Goal: Task Accomplishment & Management: Use online tool/utility

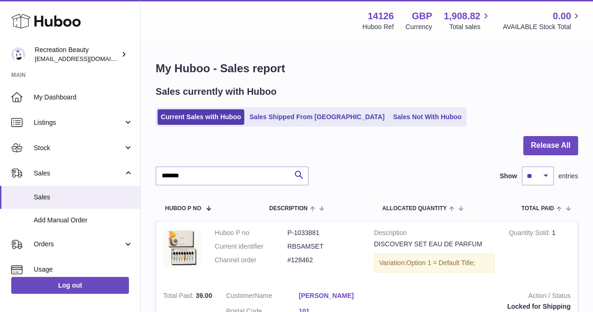
click at [85, 193] on span "Sales" at bounding box center [83, 197] width 99 height 9
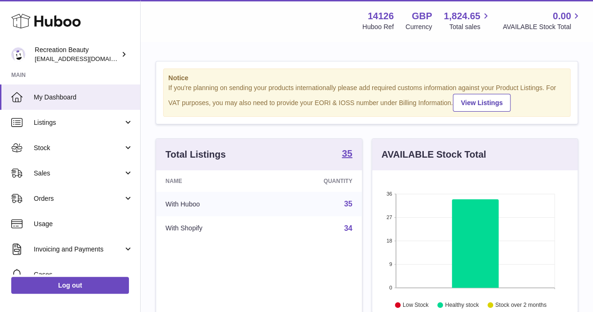
click at [100, 153] on link "Stock" at bounding box center [70, 147] width 140 height 25
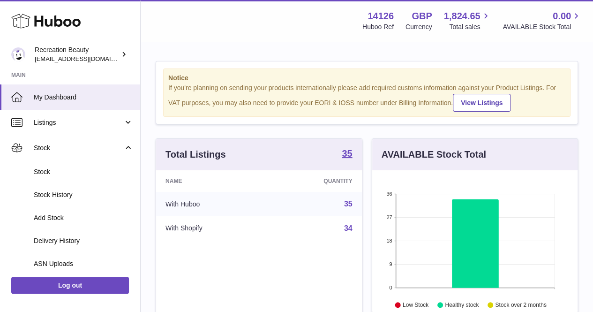
scroll to position [76, 0]
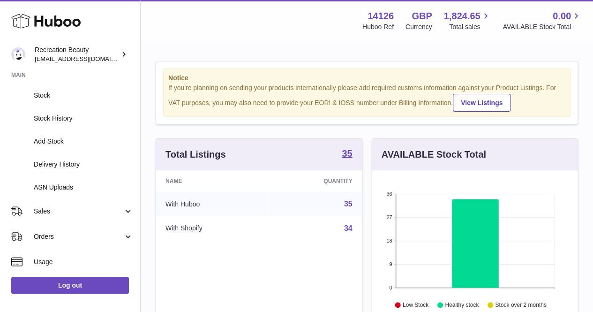
click at [94, 183] on span "ASN Uploads" at bounding box center [83, 187] width 99 height 9
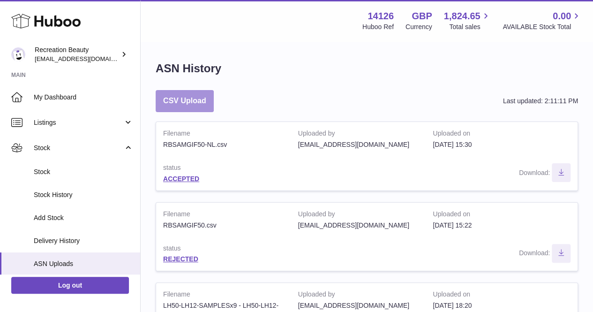
click at [198, 92] on button "CSV Upload" at bounding box center [185, 101] width 58 height 22
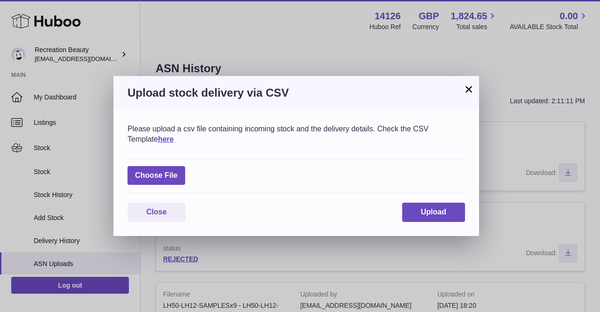
click at [158, 138] on link "here" at bounding box center [166, 139] width 16 height 8
click at [93, 117] on div "× Upload stock delivery via CSV Please upload a csv file containing incoming st…" at bounding box center [300, 156] width 600 height 312
click at [64, 158] on div "× Upload stock delivery via CSV Please upload a csv file containing incoming st…" at bounding box center [300, 156] width 600 height 312
click at [468, 90] on button "×" at bounding box center [468, 88] width 11 height 11
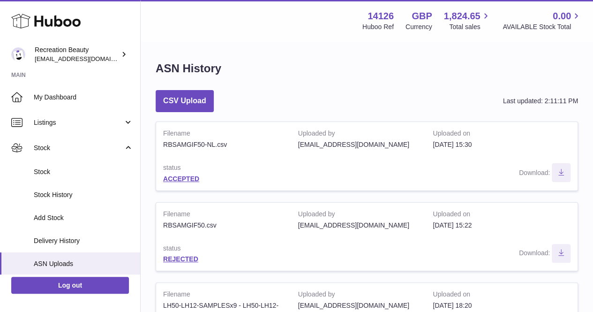
click at [61, 174] on span "Stock" at bounding box center [83, 171] width 99 height 9
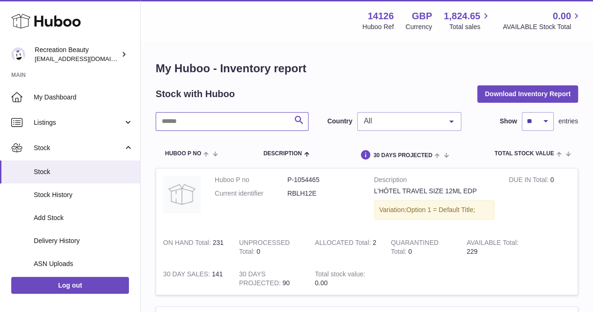
click at [235, 123] on input "text" at bounding box center [232, 121] width 153 height 19
type input "********"
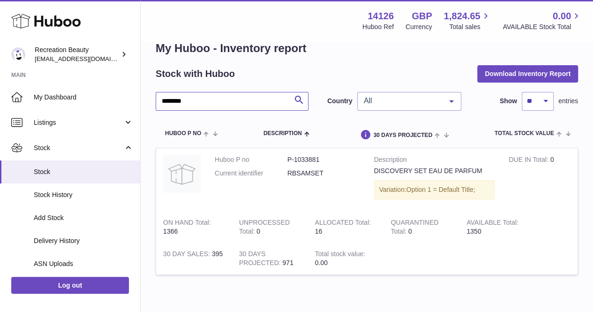
scroll to position [21, 0]
click at [305, 160] on dd "P-1033881" at bounding box center [323, 159] width 73 height 9
copy dl "P-1033881"
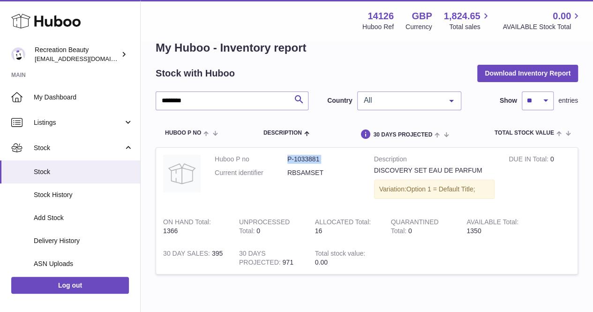
click at [448, 279] on tbody "Huboo P no P-1033881 Current identifier RBSAMSET Description DISCOVERY SET EAU …" at bounding box center [367, 216] width 422 height 138
click at [67, 147] on span "Stock" at bounding box center [79, 147] width 90 height 9
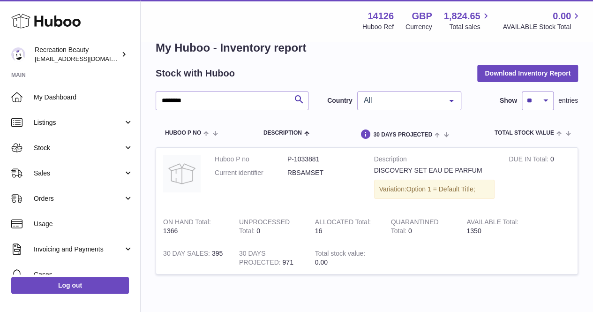
click at [81, 161] on link "Sales" at bounding box center [70, 172] width 140 height 25
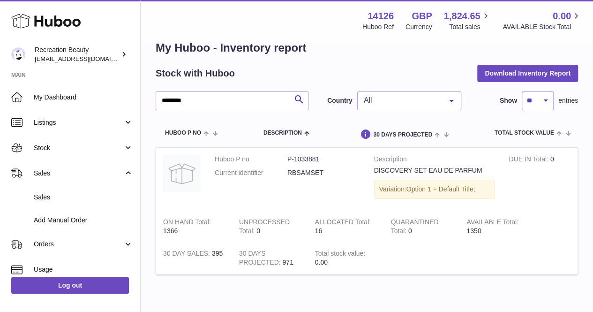
click at [81, 145] on span "Stock" at bounding box center [79, 147] width 90 height 9
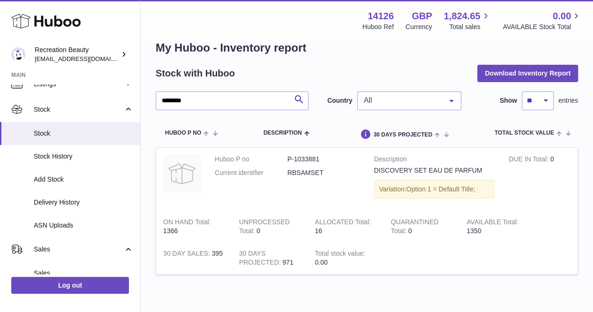
scroll to position [44, 0]
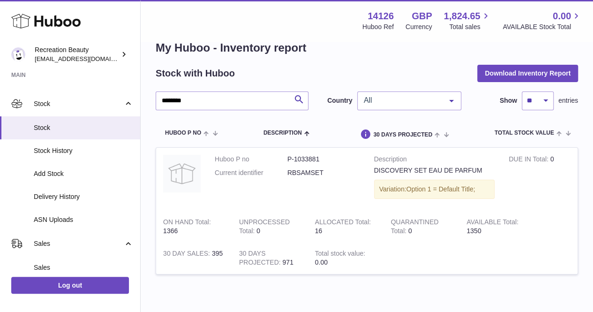
click at [66, 221] on span "ASN Uploads" at bounding box center [83, 219] width 99 height 9
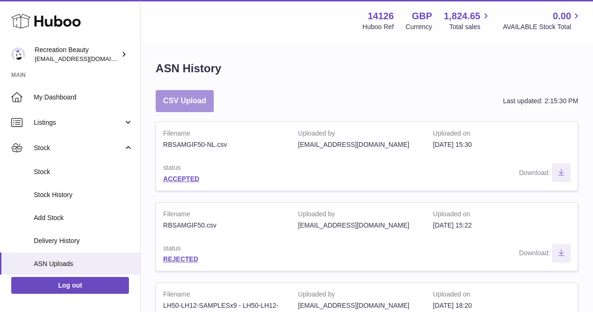
click at [189, 105] on button "CSV Upload" at bounding box center [185, 101] width 58 height 22
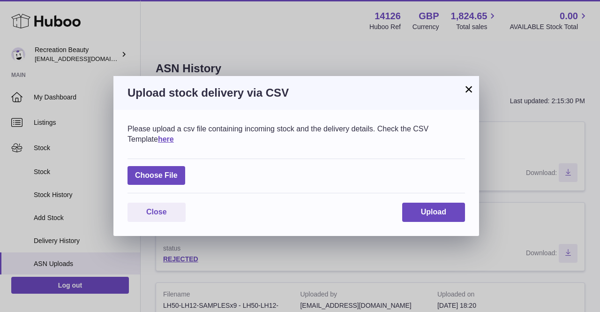
click at [171, 173] on label at bounding box center [156, 175] width 58 height 19
click at [178, 171] on input "file" at bounding box center [178, 171] width 0 height 0
type input "**********"
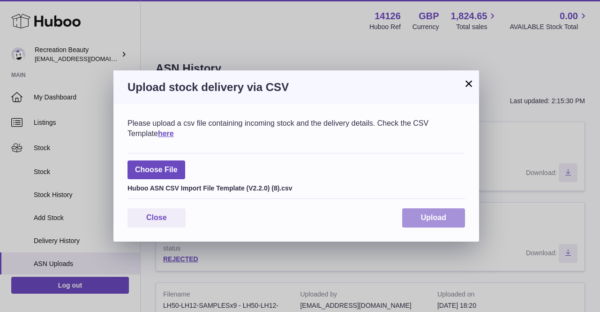
click at [419, 214] on button "Upload" at bounding box center [433, 217] width 63 height 19
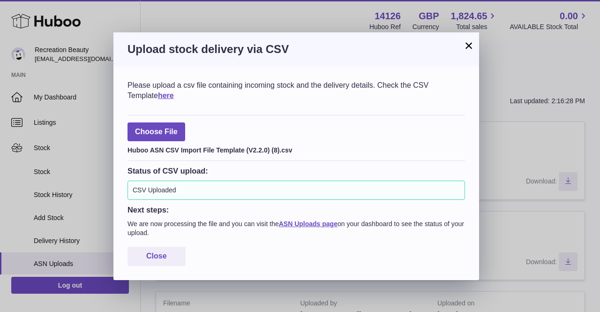
click at [471, 47] on button "×" at bounding box center [468, 45] width 11 height 11
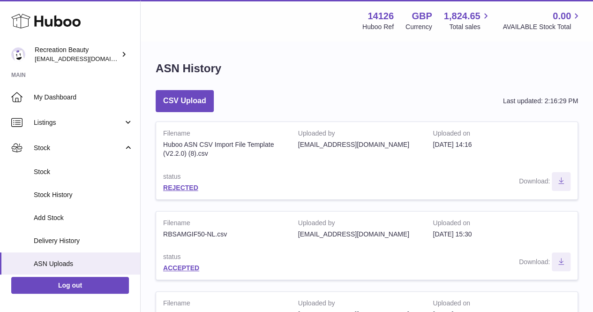
click at [189, 187] on link "REJECTED" at bounding box center [180, 187] width 35 height 7
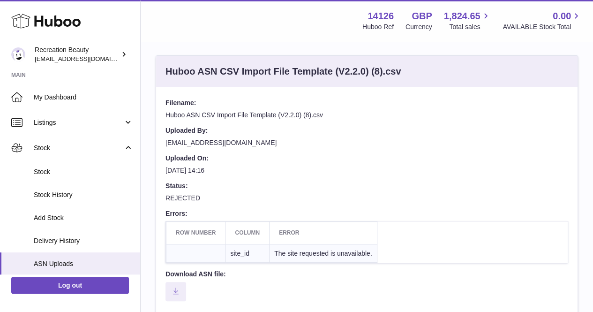
scroll to position [32, 0]
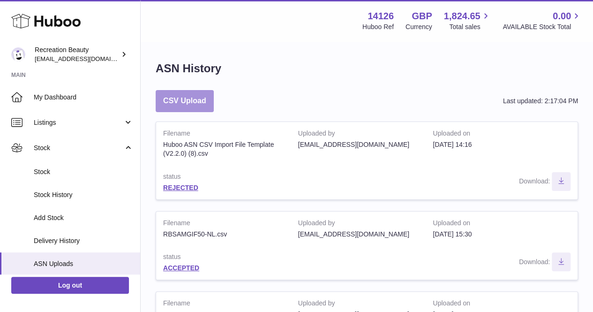
click at [202, 105] on button "CSV Upload" at bounding box center [185, 101] width 58 height 22
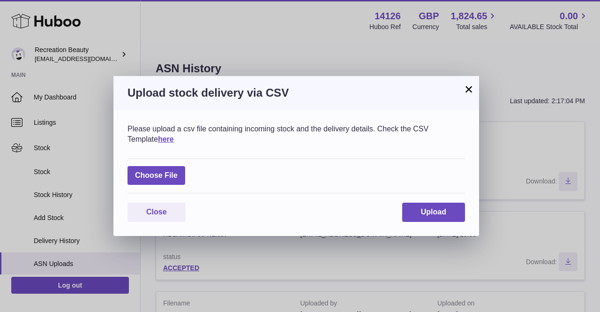
click at [187, 172] on div "Choose File" at bounding box center [295, 175] width 337 height 35
click at [178, 173] on label at bounding box center [156, 175] width 58 height 19
click at [178, 171] on input "file" at bounding box center [178, 171] width 0 height 0
type input "**********"
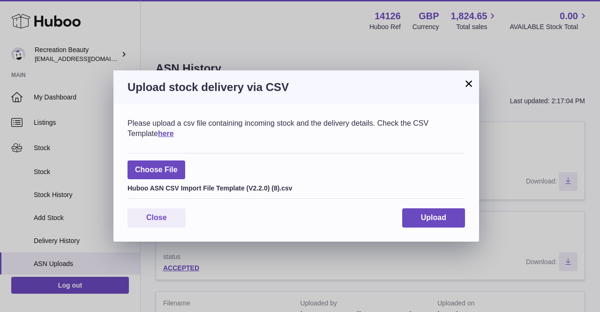
click at [350, 40] on div "× Upload stock delivery via CSV Please upload a csv file containing incoming st…" at bounding box center [300, 156] width 600 height 312
click at [426, 210] on button "Upload" at bounding box center [433, 217] width 63 height 19
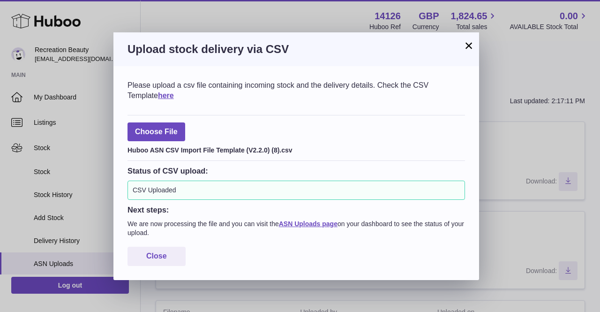
click at [466, 49] on button "×" at bounding box center [468, 45] width 11 height 11
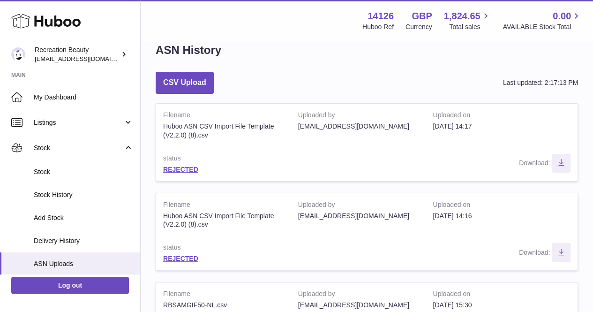
scroll to position [19, 0]
click at [180, 83] on button "CSV Upload" at bounding box center [185, 82] width 58 height 22
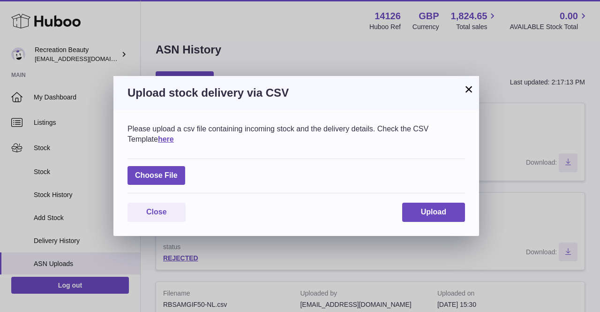
click at [465, 91] on button "×" at bounding box center [468, 88] width 11 height 11
